Goal: Task Accomplishment & Management: Manage account settings

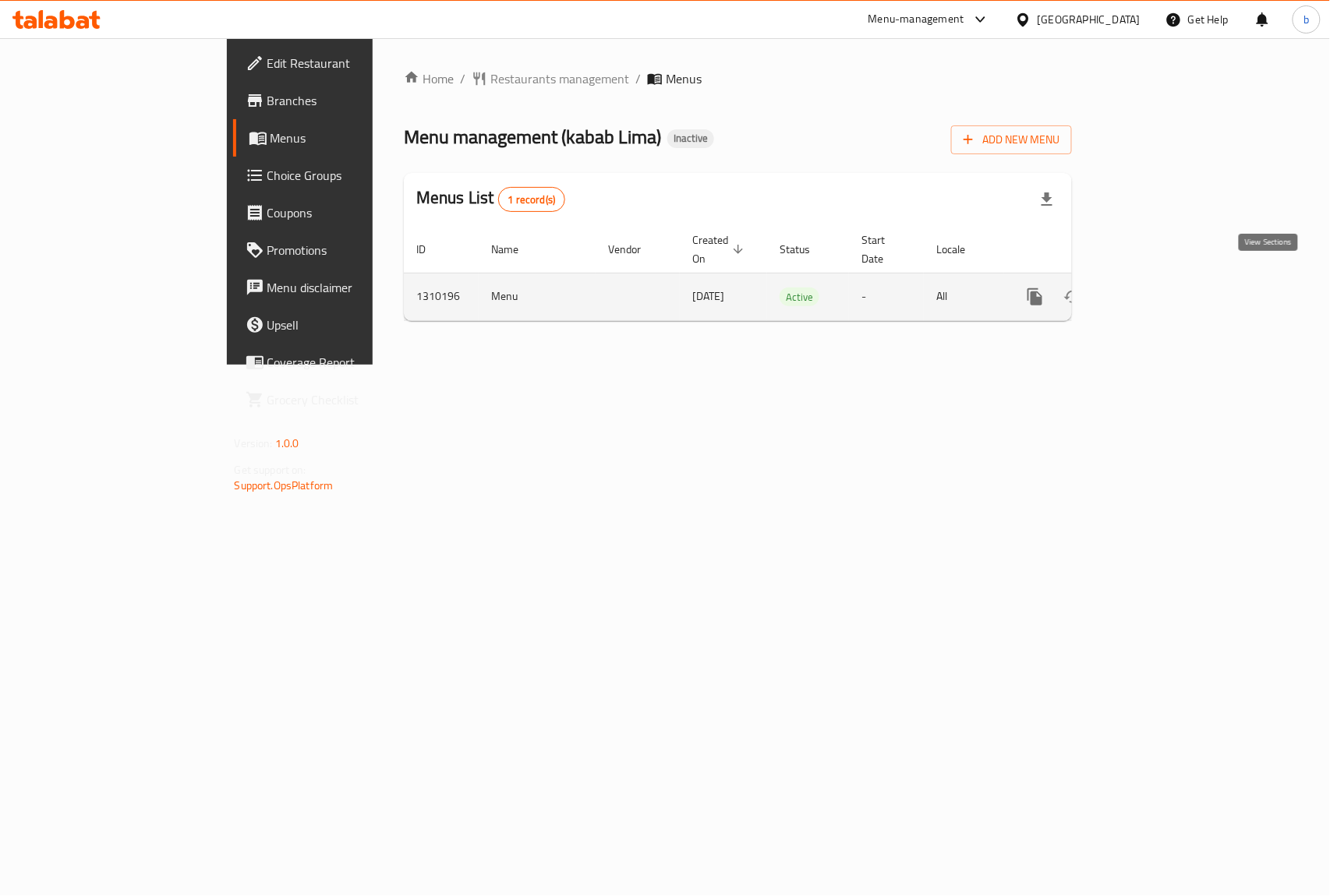
click at [1166, 278] on link "enhanced table" at bounding box center [1147, 296] width 38 height 37
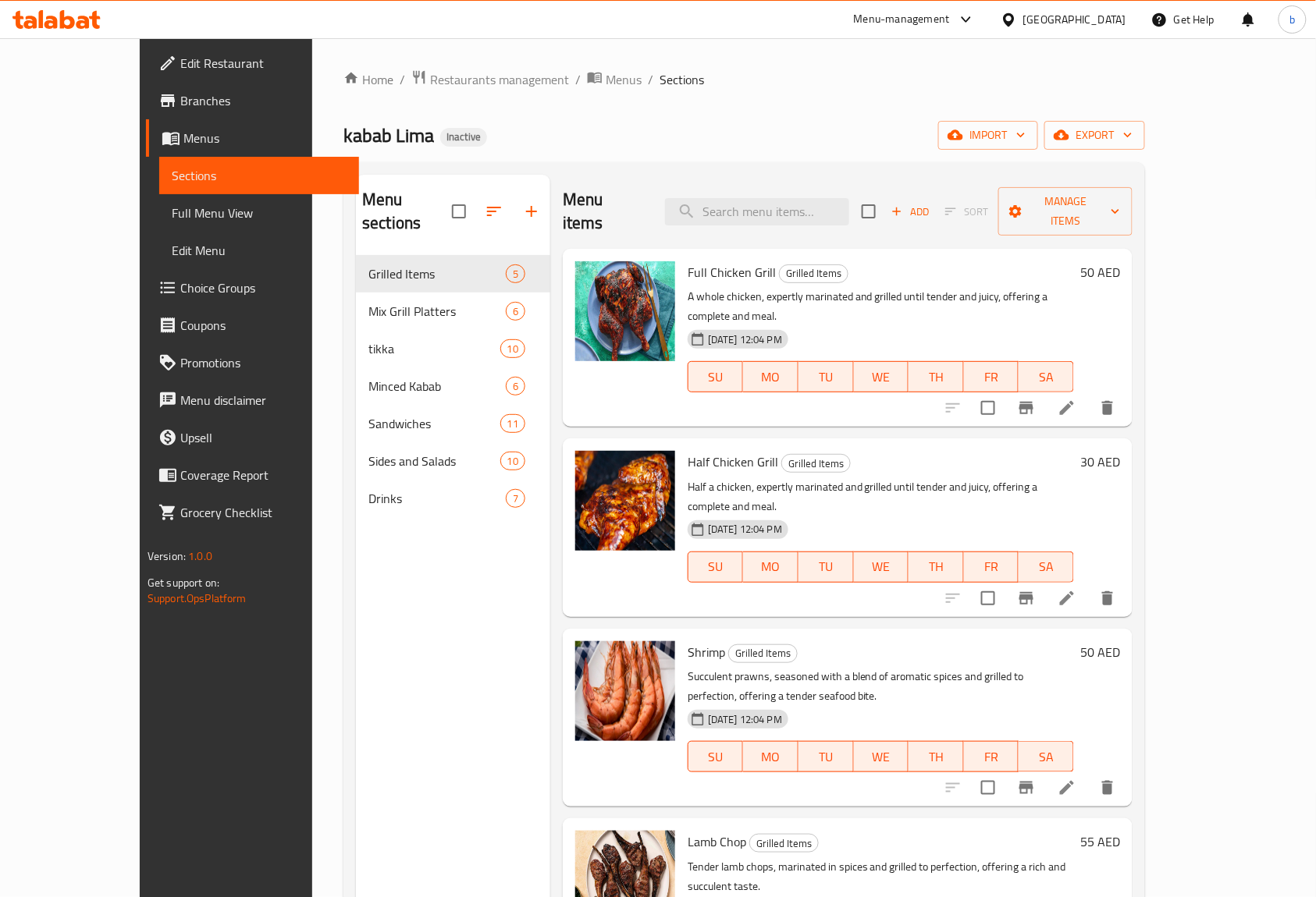
click at [171, 245] on span "Edit Menu" at bounding box center [259, 250] width 176 height 18
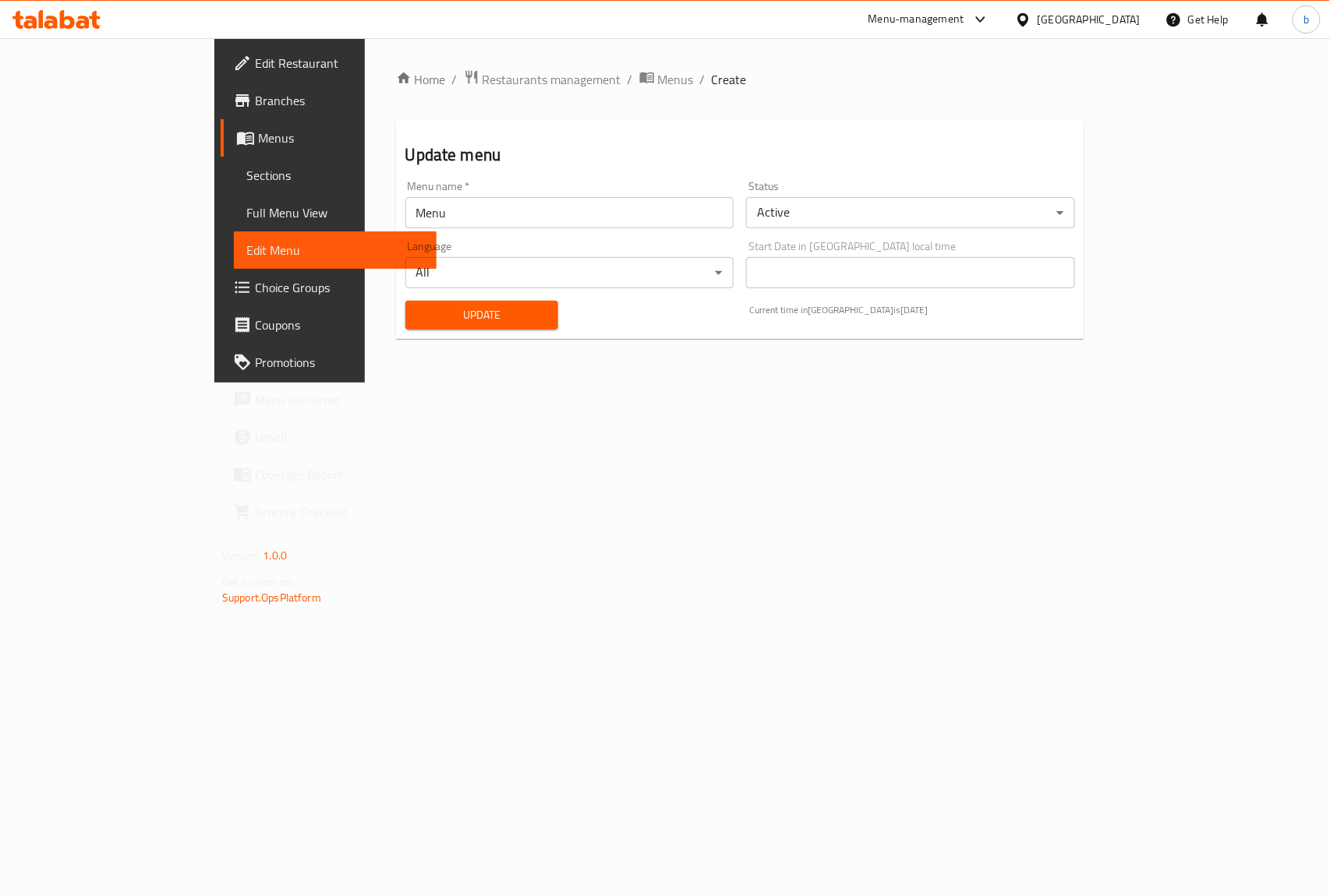
click at [246, 213] on span "Full Menu View" at bounding box center [335, 212] width 177 height 18
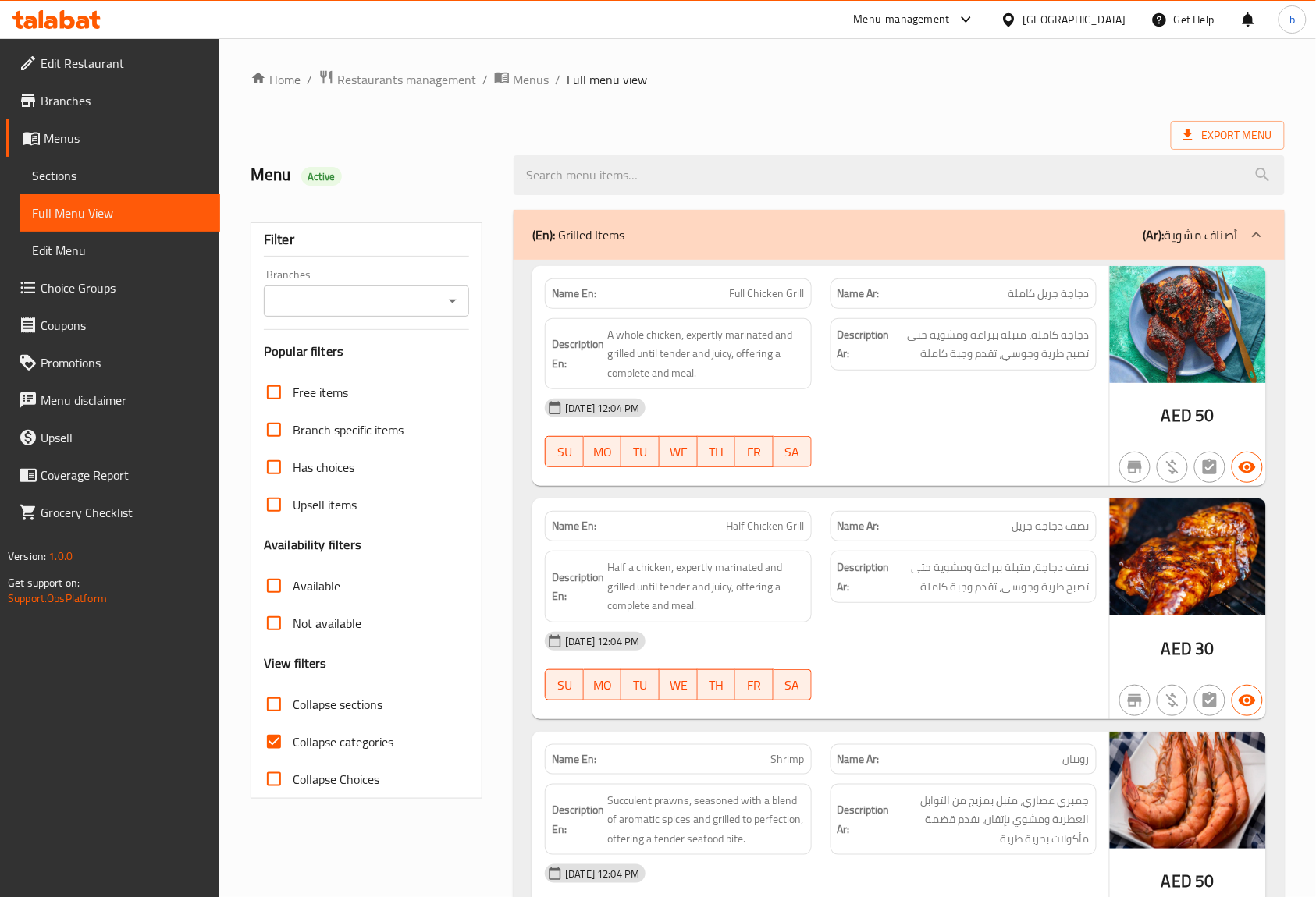
scroll to position [312, 0]
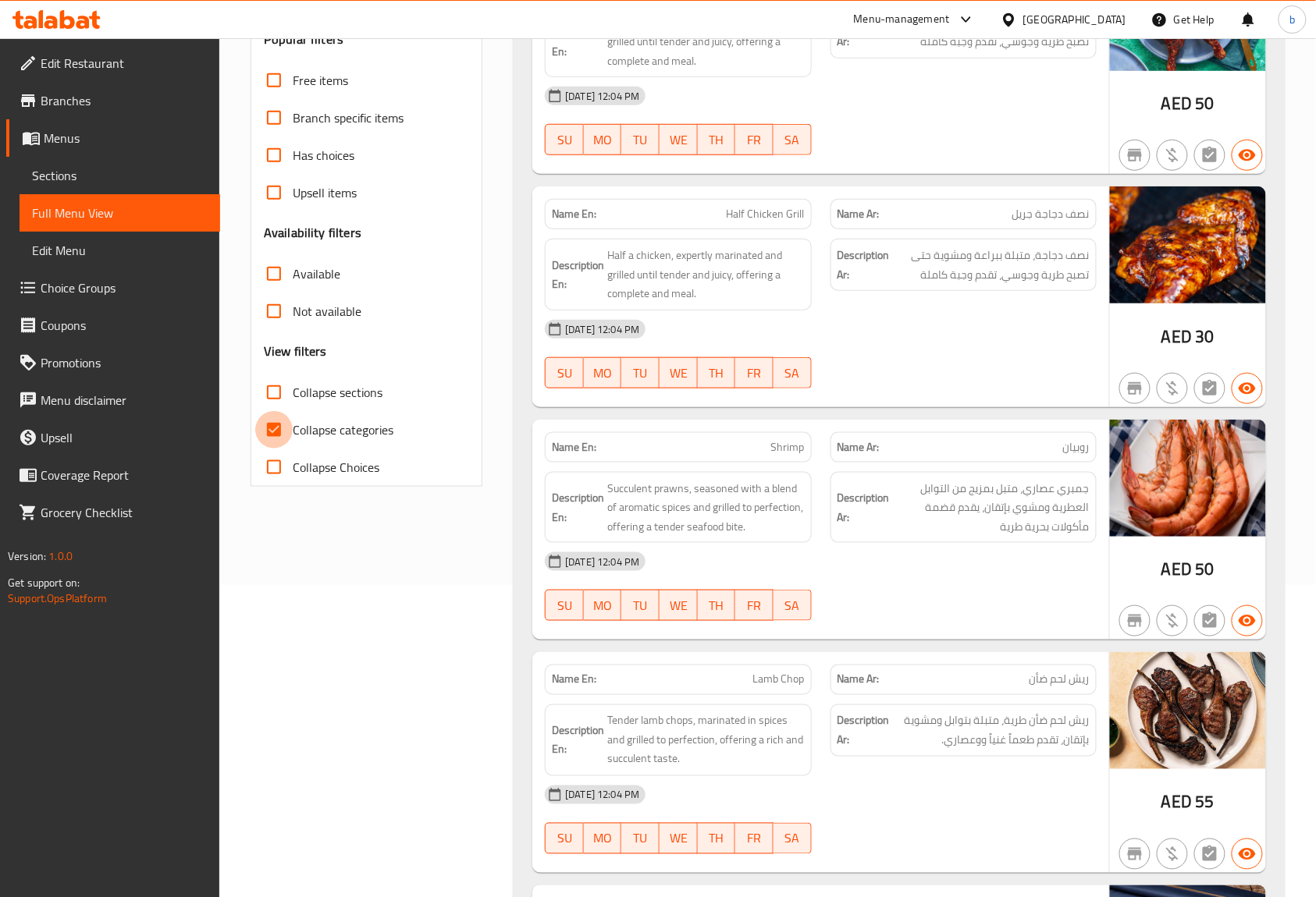
click at [278, 425] on input "Collapse categories" at bounding box center [274, 429] width 38 height 38
checkbox input "false"
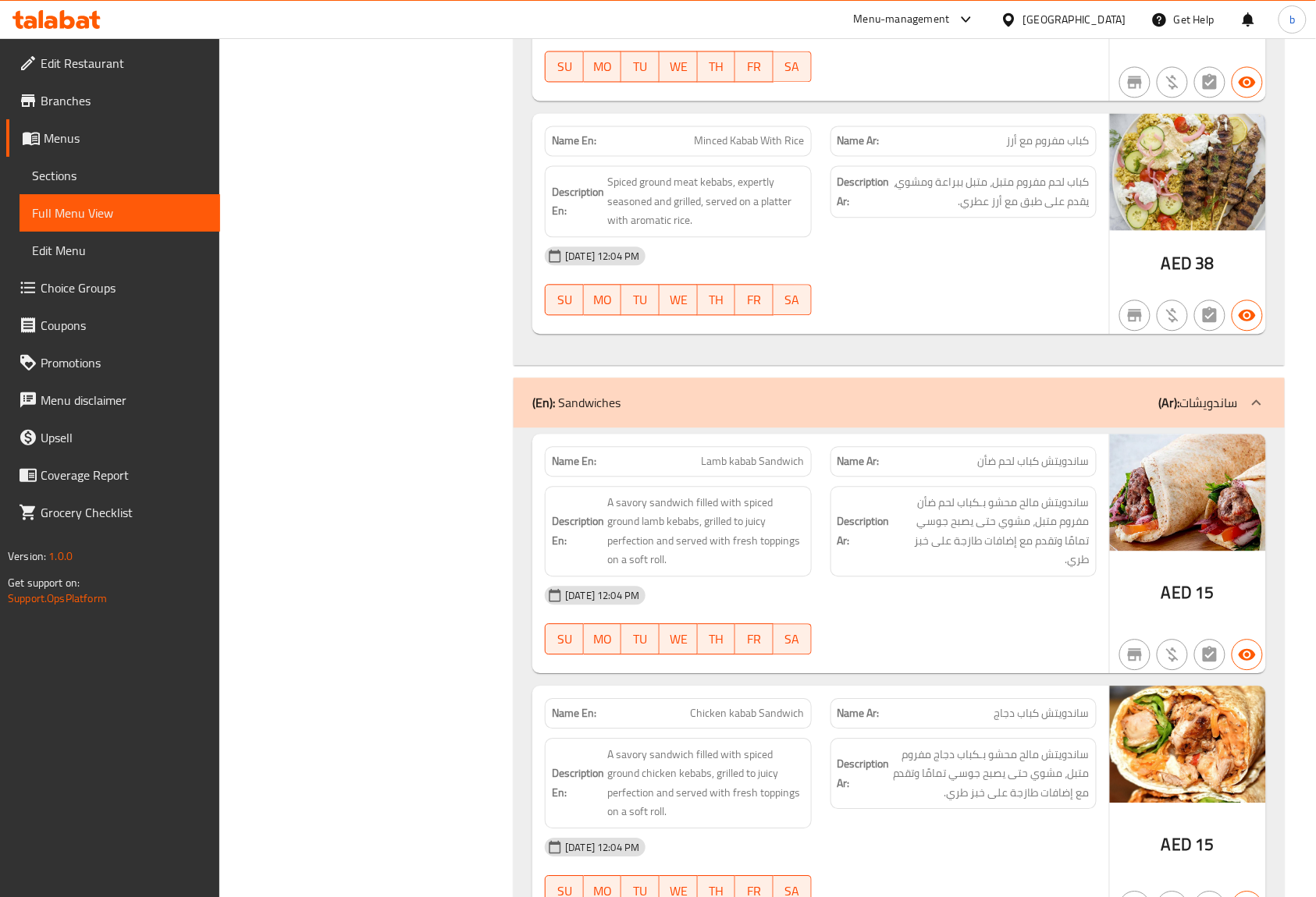
scroll to position [6954, 0]
